Goal: Information Seeking & Learning: Learn about a topic

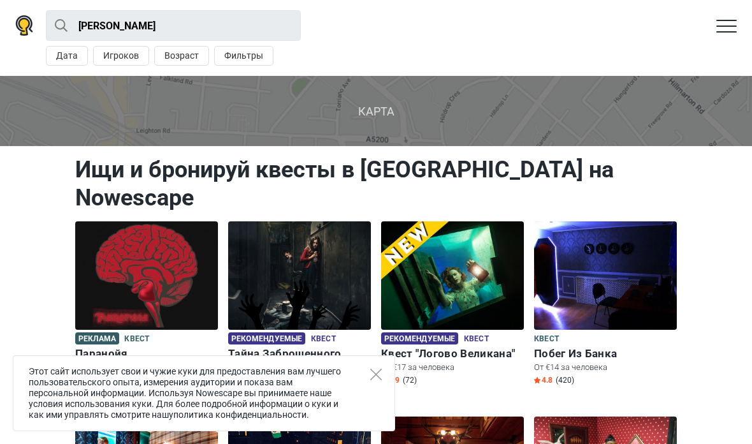
click at [378, 377] on icon "Close" at bounding box center [375, 374] width 11 height 11
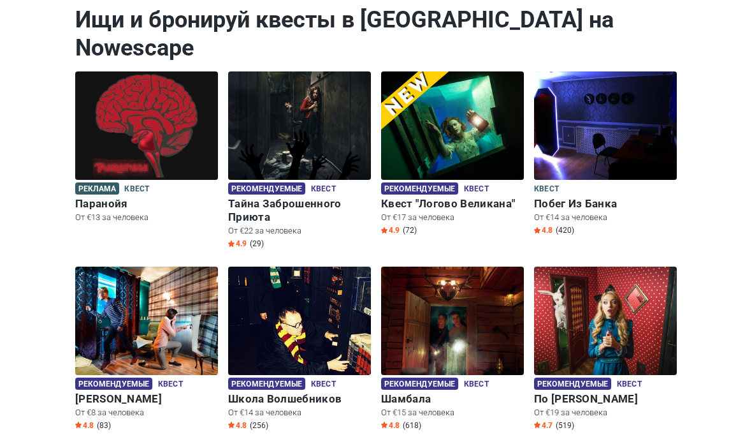
scroll to position [150, 0]
click at [498, 346] on img at bounding box center [452, 321] width 143 height 108
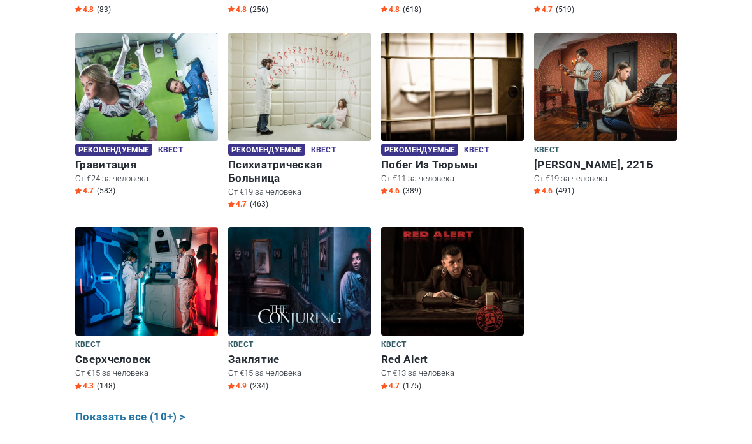
scroll to position [566, 0]
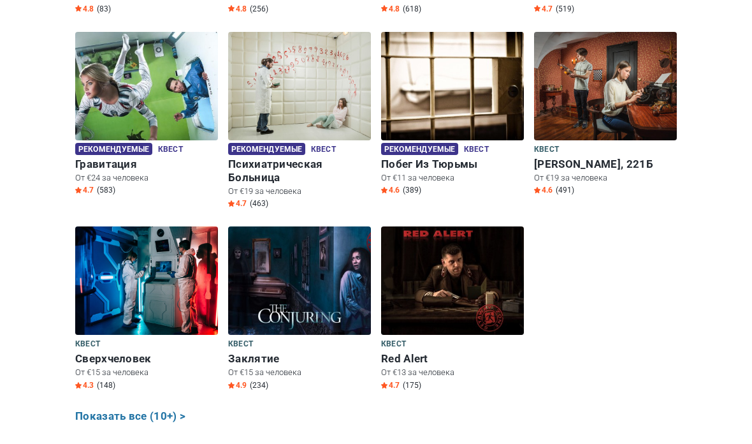
click at [191, 305] on img at bounding box center [146, 280] width 143 height 108
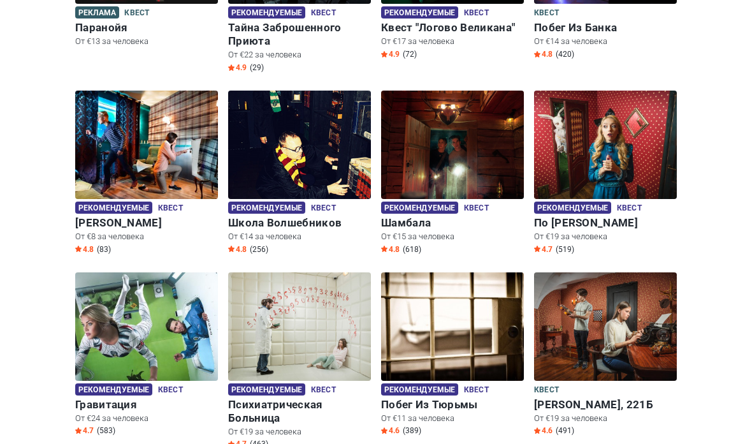
scroll to position [326, 0]
click at [330, 319] on img at bounding box center [299, 326] width 143 height 108
click at [301, 398] on h6 "Психиатрическая Больница" at bounding box center [299, 411] width 143 height 27
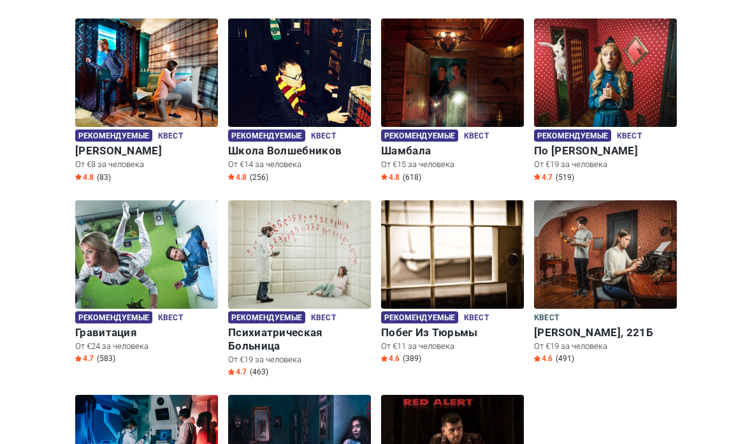
scroll to position [495, 0]
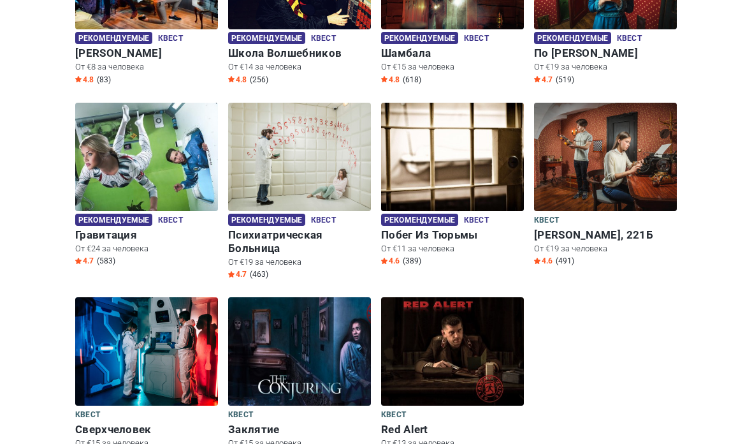
click at [637, 47] on h6 "По Следам Алисы" at bounding box center [605, 53] width 143 height 13
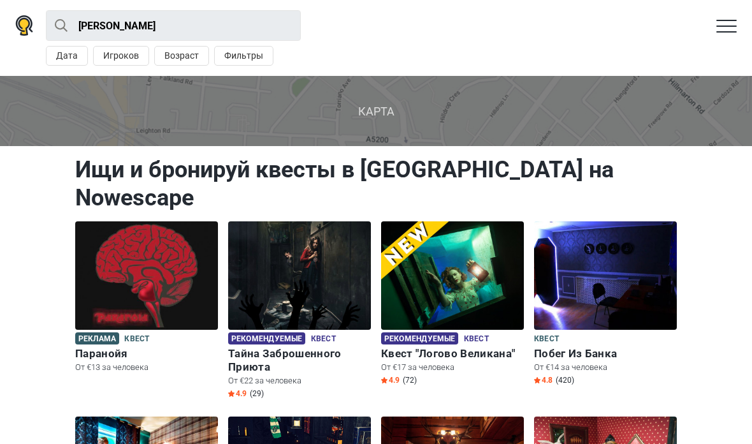
scroll to position [370, 0]
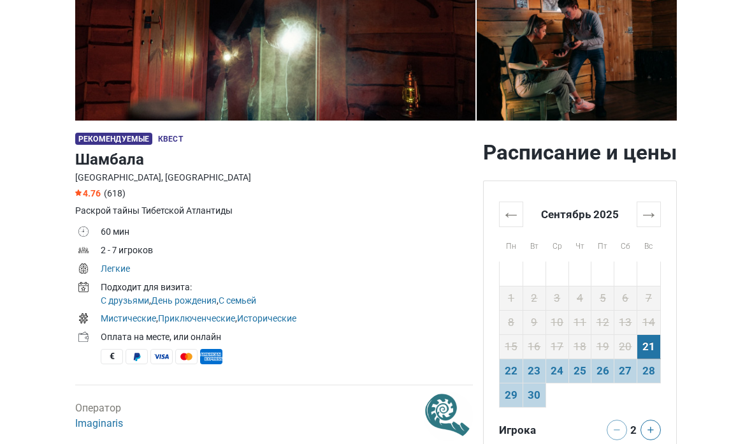
scroll to position [254, 0]
